Goal: Information Seeking & Learning: Learn about a topic

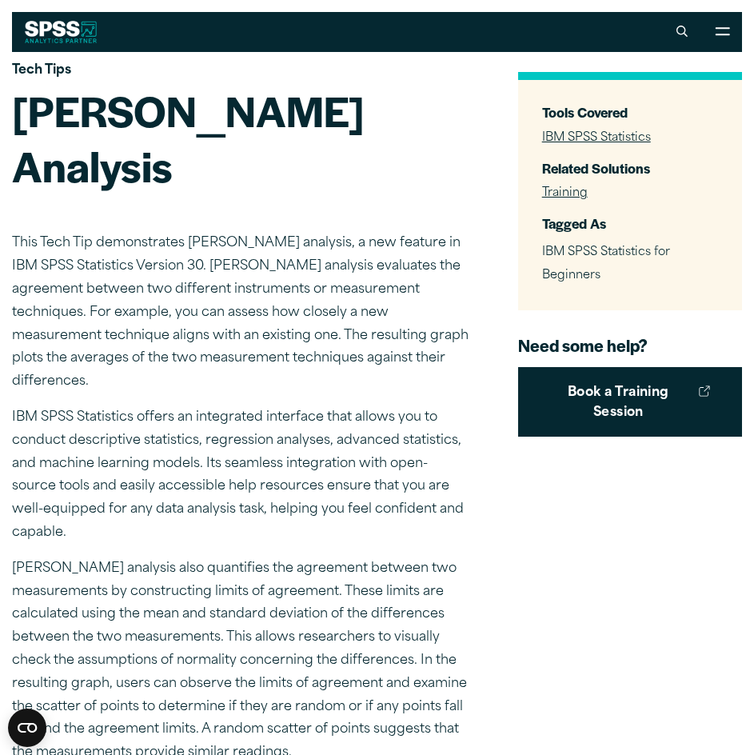
scroll to position [80, 0]
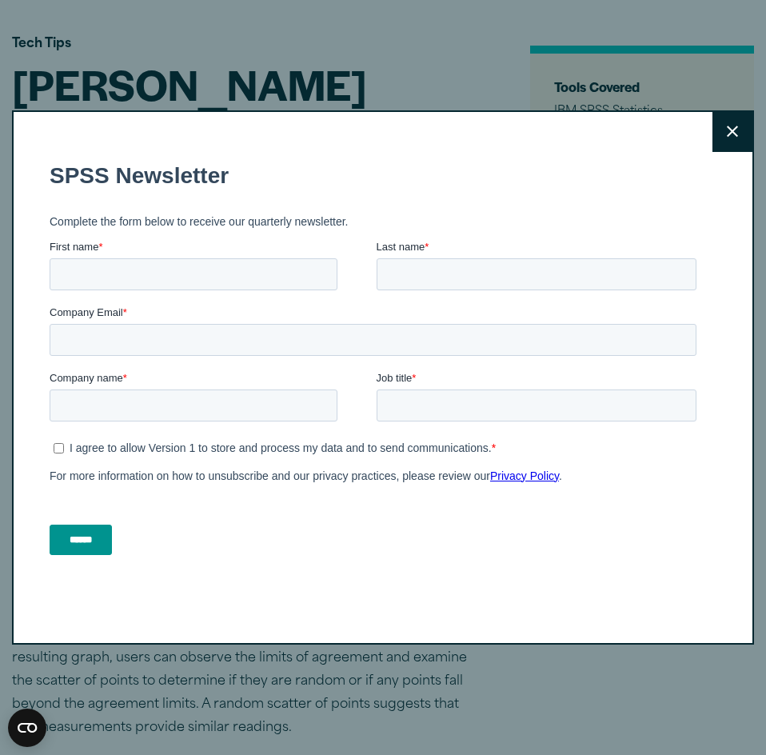
click at [714, 123] on button "Close" at bounding box center [732, 132] width 40 height 40
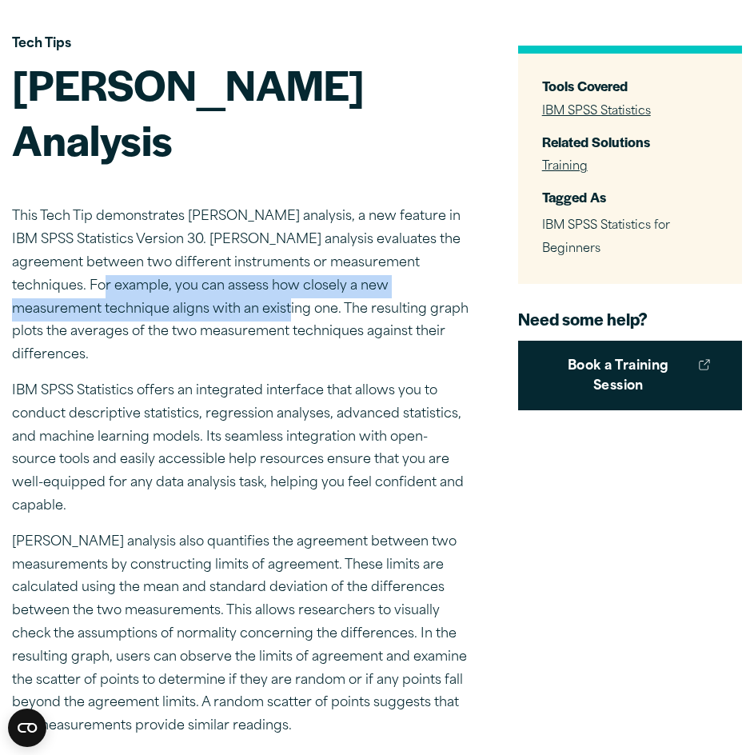
drag, startPoint x: 114, startPoint y: 230, endPoint x: 301, endPoint y: 244, distance: 187.6
click at [301, 244] on p "This Tech Tip demonstrates [PERSON_NAME] analysis, a new feature in IBM SPSS St…" at bounding box center [240, 286] width 457 height 162
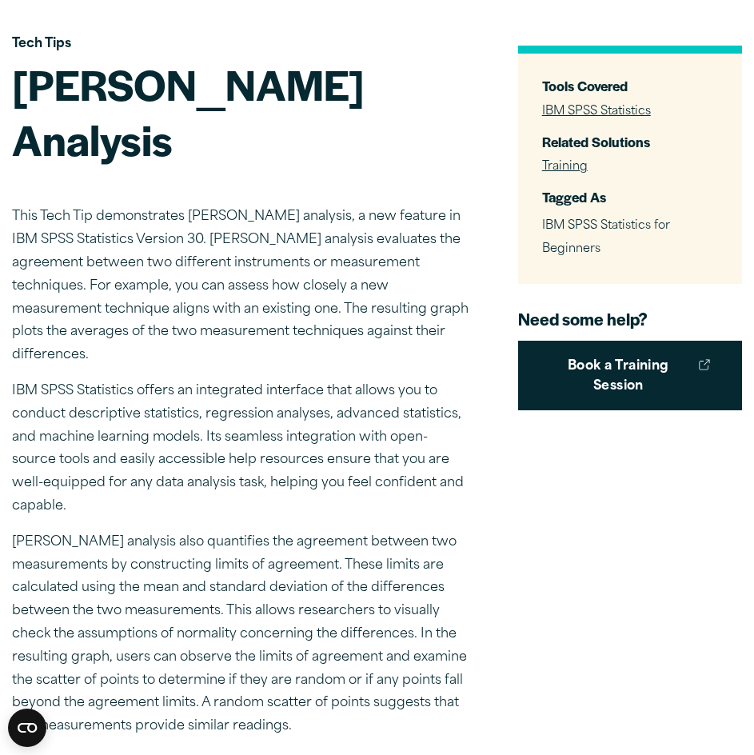
click at [414, 297] on p "This Tech Tip demonstrates [PERSON_NAME] analysis, a new feature in IBM SPSS St…" at bounding box center [240, 286] width 457 height 162
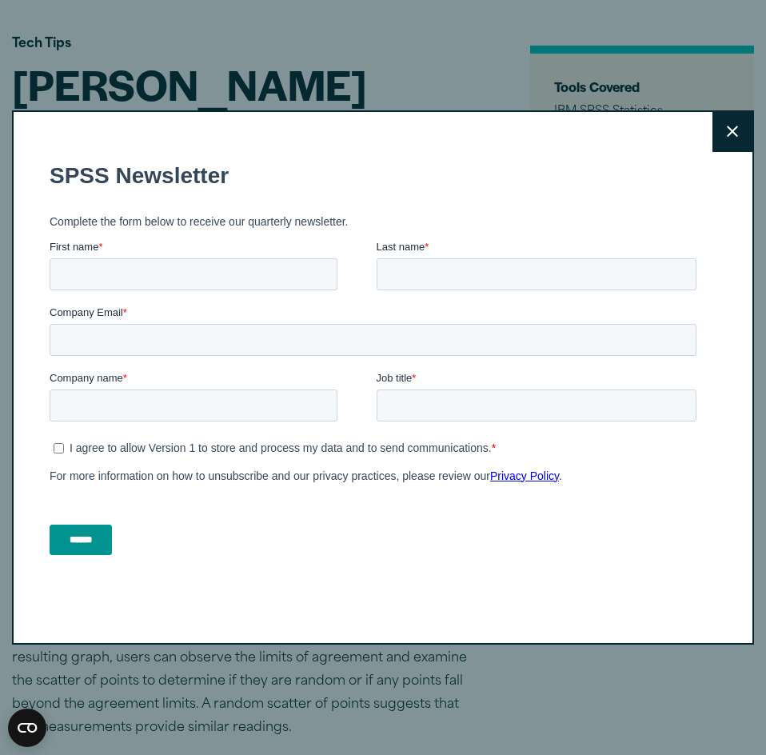
click at [728, 122] on button "Close" at bounding box center [732, 132] width 40 height 40
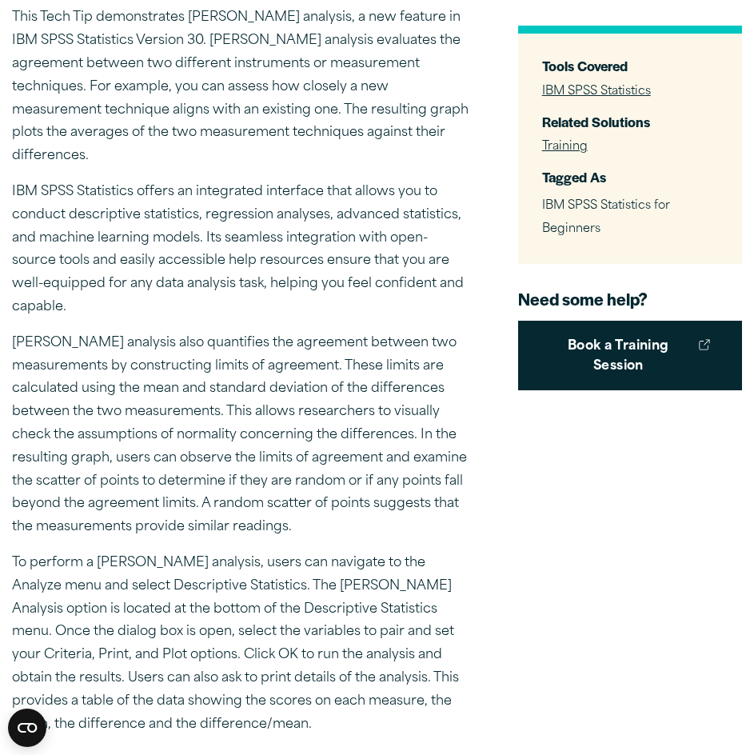
scroll to position [320, 0]
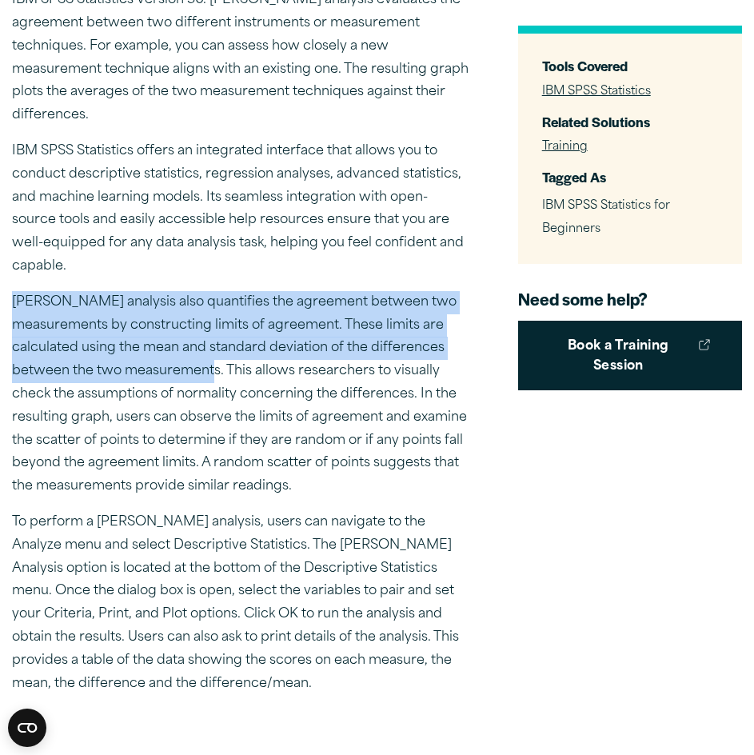
drag, startPoint x: 217, startPoint y: 314, endPoint x: 8, endPoint y: 246, distance: 219.5
copy p "[PERSON_NAME] analysis also quantifies the agreement between two measurements b…"
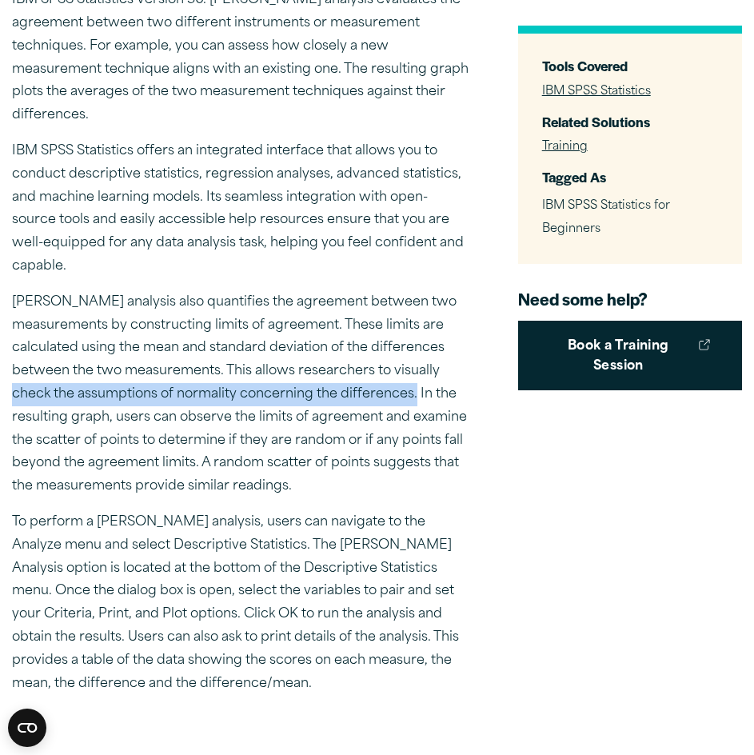
drag, startPoint x: 11, startPoint y: 334, endPoint x: 417, endPoint y: 341, distance: 406.2
click at [417, 341] on p "[PERSON_NAME] analysis also quantifies the agreement between two measurements b…" at bounding box center [240, 394] width 457 height 207
copy p "check the assumptions of normality concerning the differences."
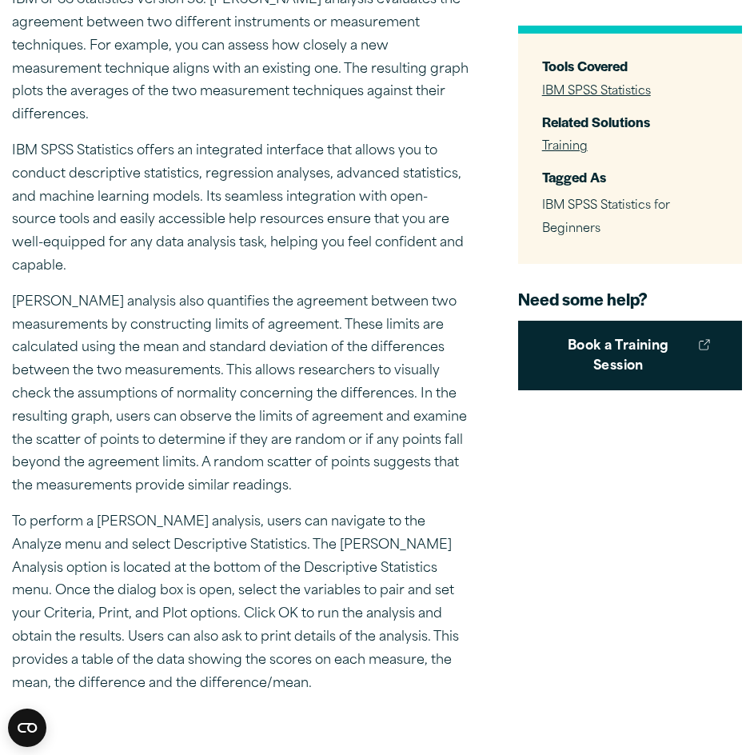
click at [359, 441] on p "[PERSON_NAME] analysis also quantifies the agreement between two measurements b…" at bounding box center [240, 394] width 457 height 207
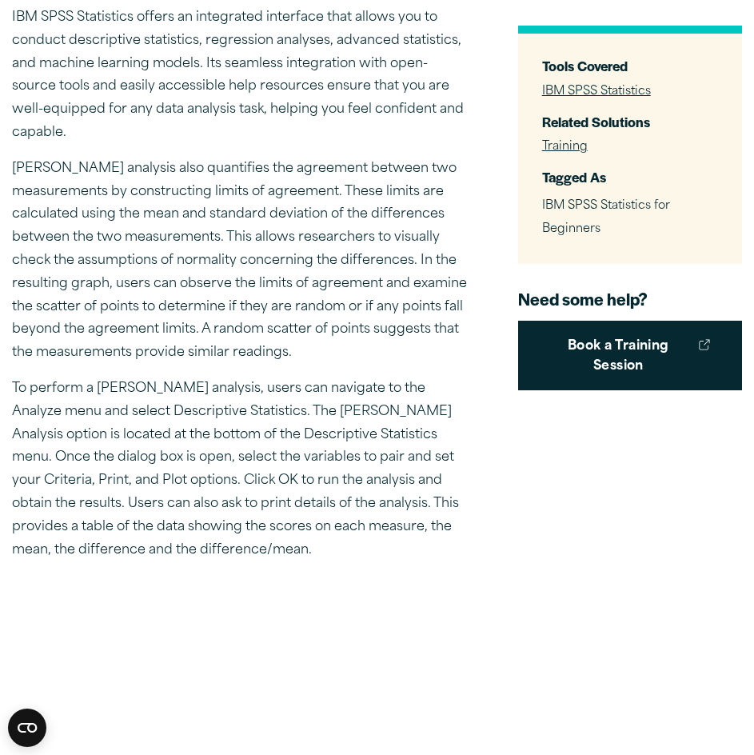
scroll to position [480, 0]
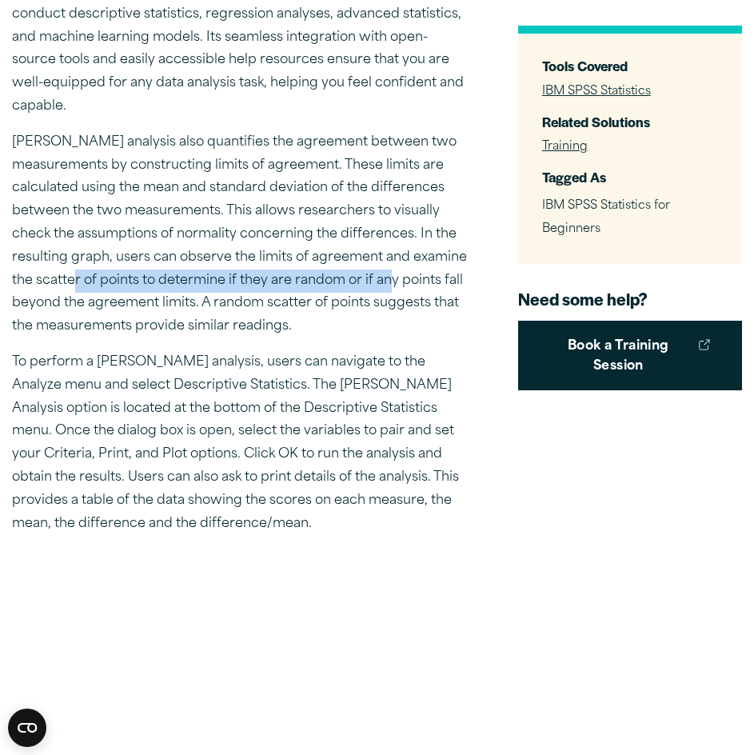
drag, startPoint x: 80, startPoint y: 230, endPoint x: 392, endPoint y: 229, distance: 311.8
click at [392, 229] on p "[PERSON_NAME] analysis also quantifies the agreement between two measurements b…" at bounding box center [240, 234] width 457 height 207
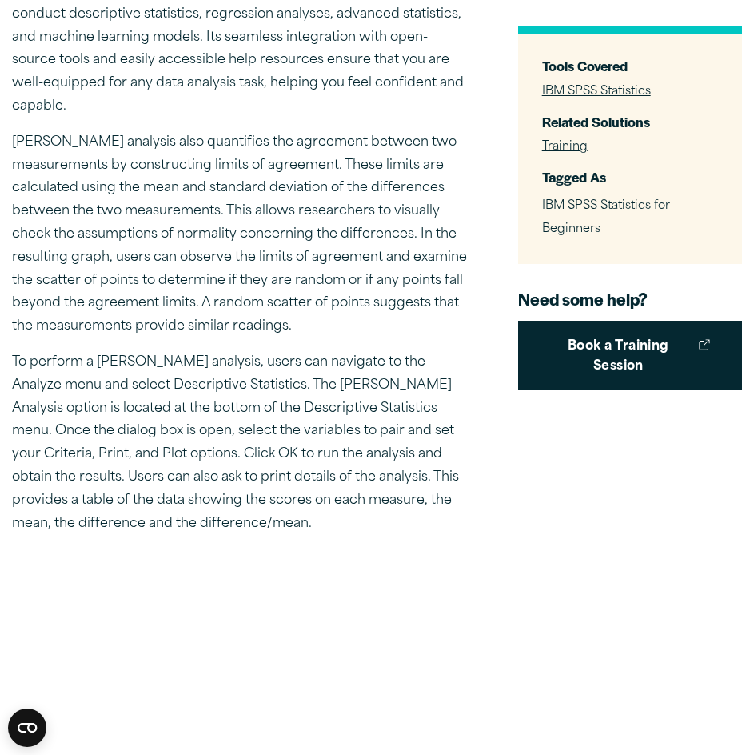
click at [298, 200] on p "[PERSON_NAME] analysis also quantifies the agreement between two measurements b…" at bounding box center [240, 234] width 457 height 207
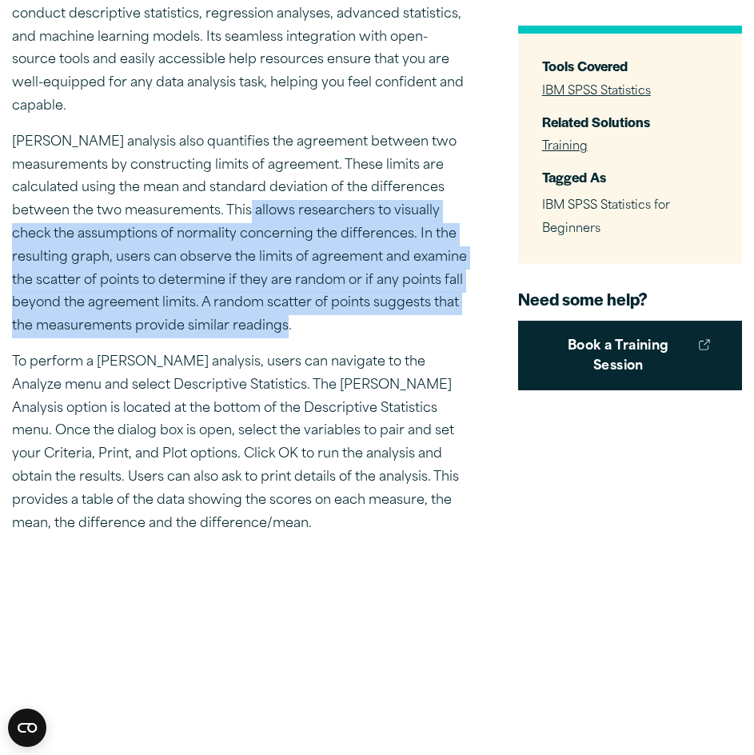
drag, startPoint x: 254, startPoint y: 154, endPoint x: 289, endPoint y: 275, distance: 125.8
click at [289, 275] on p "[PERSON_NAME] analysis also quantifies the agreement between two measurements b…" at bounding box center [240, 234] width 457 height 207
copy p "allows researchers to visually check the assumptions of normality concerning th…"
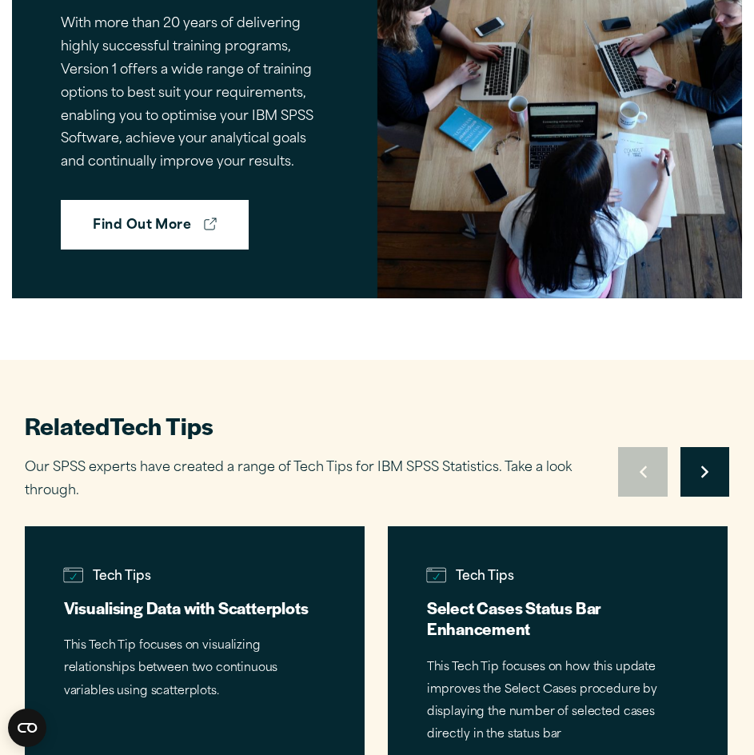
scroll to position [2399, 0]
